Goal: Task Accomplishment & Management: Use online tool/utility

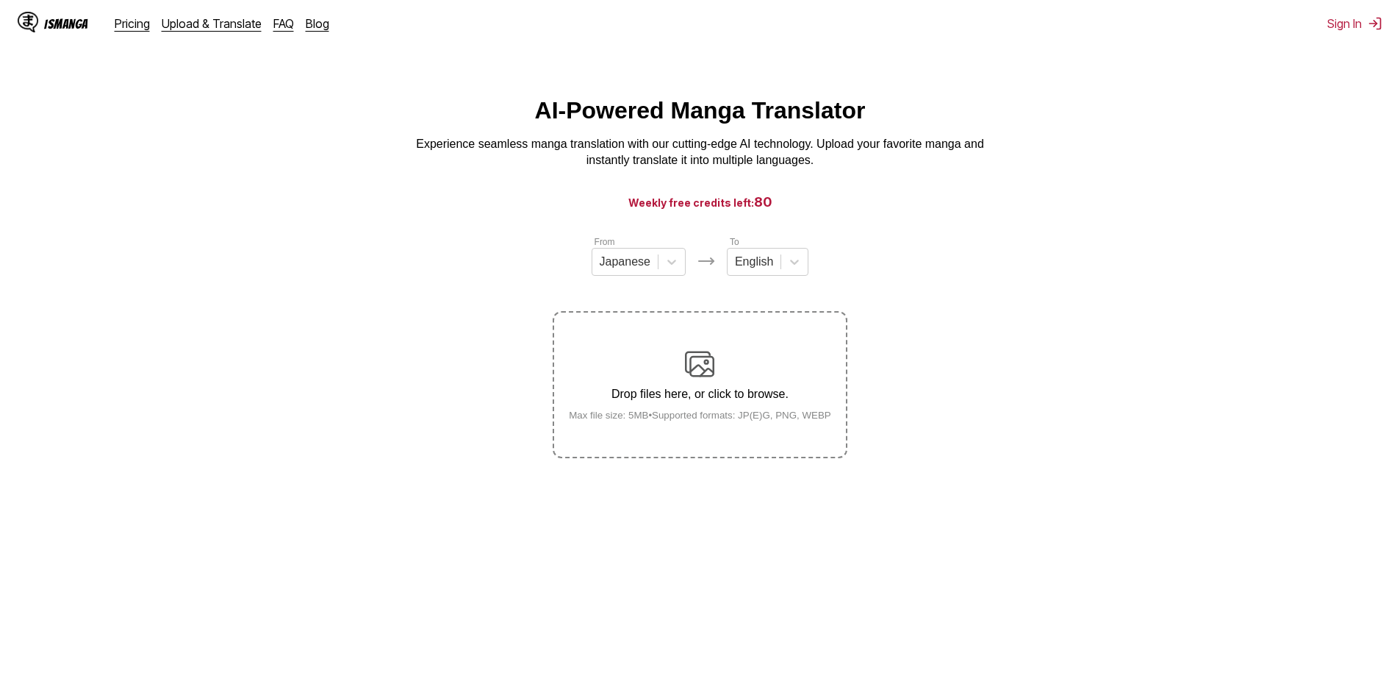
click at [709, 395] on p "Drop files here, or click to browse." at bounding box center [700, 393] width 286 height 13
click at [0, 0] on input "Drop files here, or click to browse. Max file size: 5MB • Supported formats: JP…" at bounding box center [0, 0] width 0 height 0
click at [697, 359] on img at bounding box center [699, 373] width 29 height 29
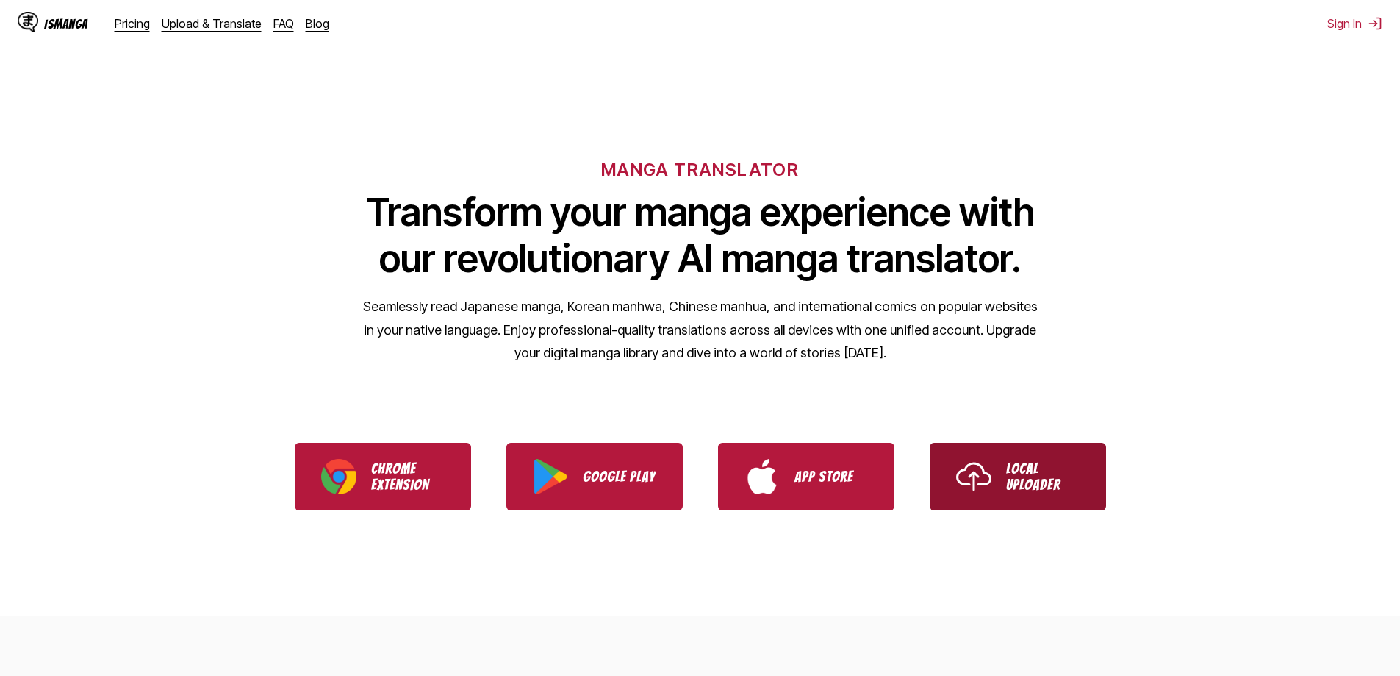
click at [1017, 465] on p "Local Uploader" at bounding box center [1043, 476] width 74 height 32
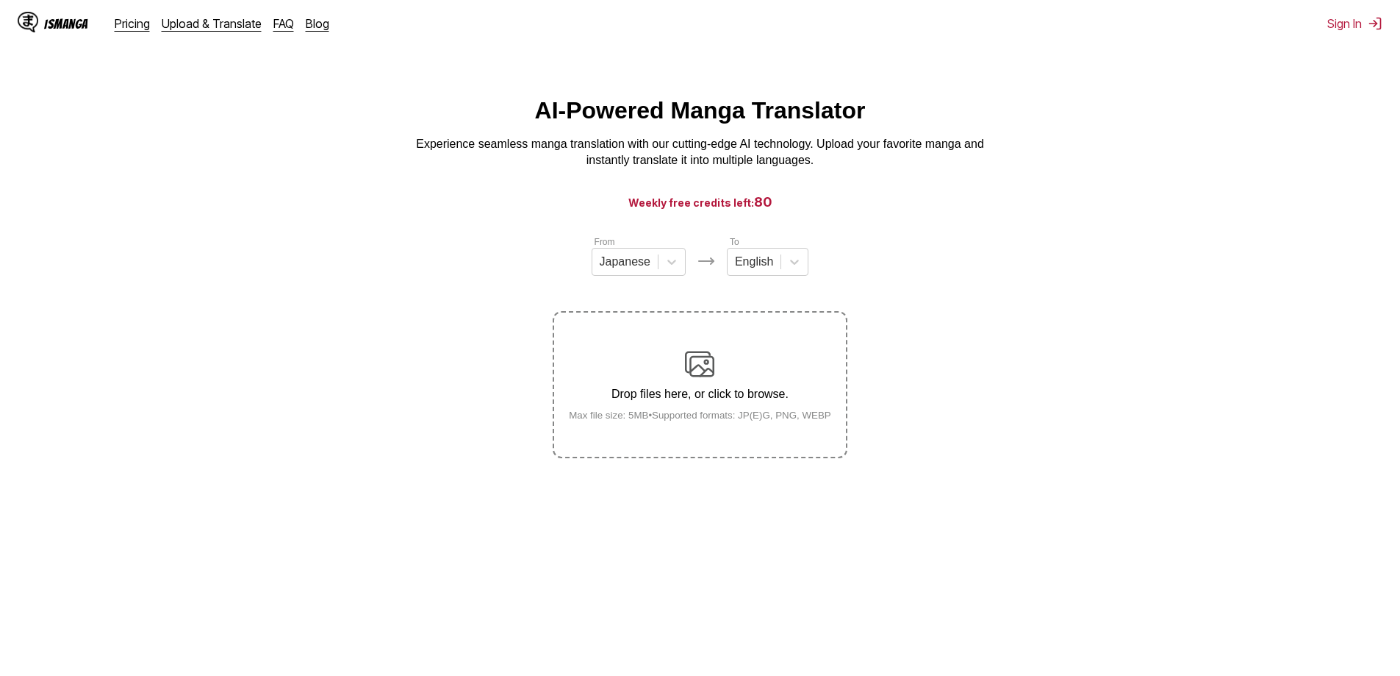
click at [731, 385] on div "Drop files here, or click to browse. Max file size: 5MB • Supported formats: JP…" at bounding box center [700, 384] width 286 height 71
click at [0, 0] on input "Drop files here, or click to browse. Max file size: 5MB • Supported formats: JP…" at bounding box center [0, 0] width 0 height 0
click at [720, 381] on div "Drop files here, or click to browse. Max file size: 5MB • Supported formats: JP…" at bounding box center [700, 384] width 286 height 71
click at [0, 0] on input "Drop files here, or click to browse. Max file size: 5MB • Supported formats: JP…" at bounding box center [0, 0] width 0 height 0
